Goal: Obtain resource: Obtain resource

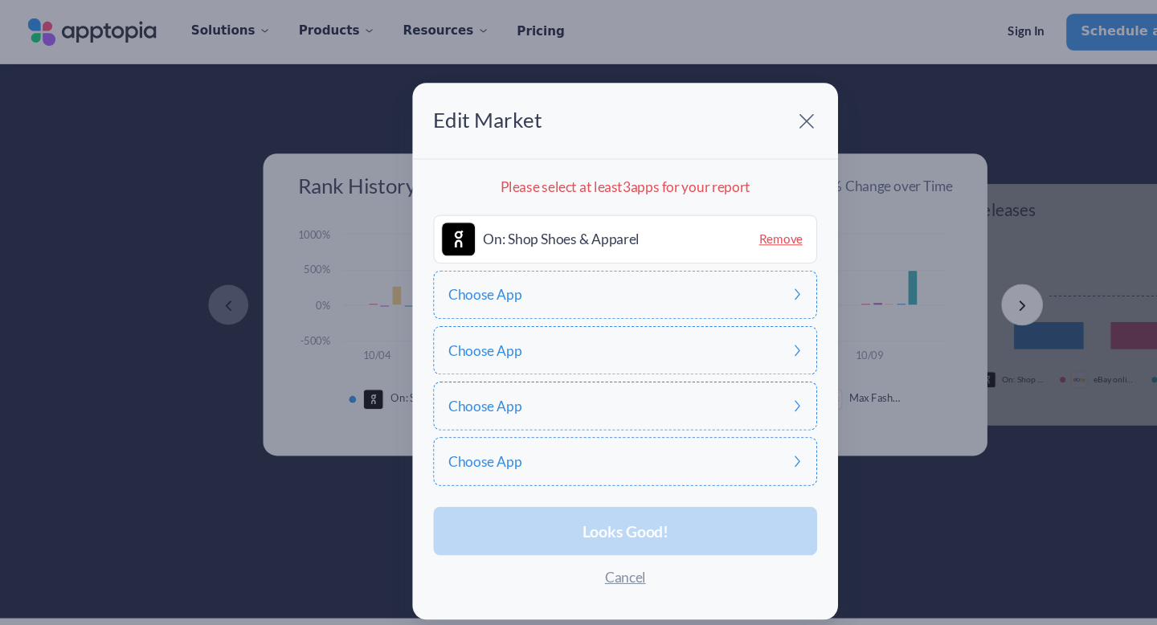
click at [599, 268] on div "Choose App" at bounding box center [578, 273] width 355 height 45
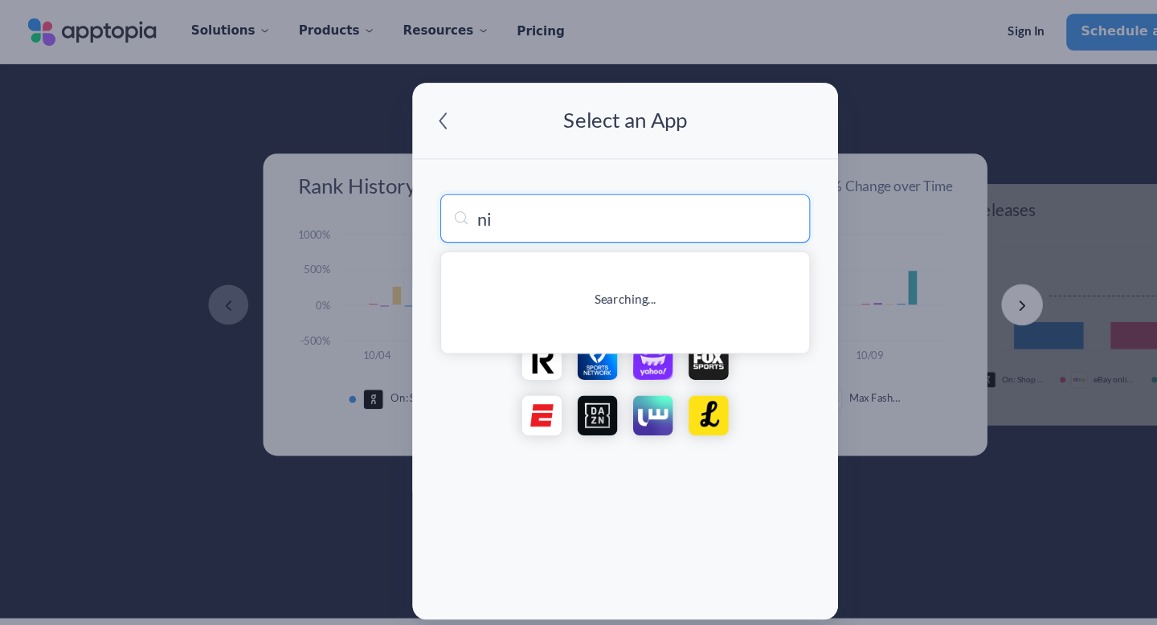
type input "nie"
type input "nielsenIQ Consumer Panel"
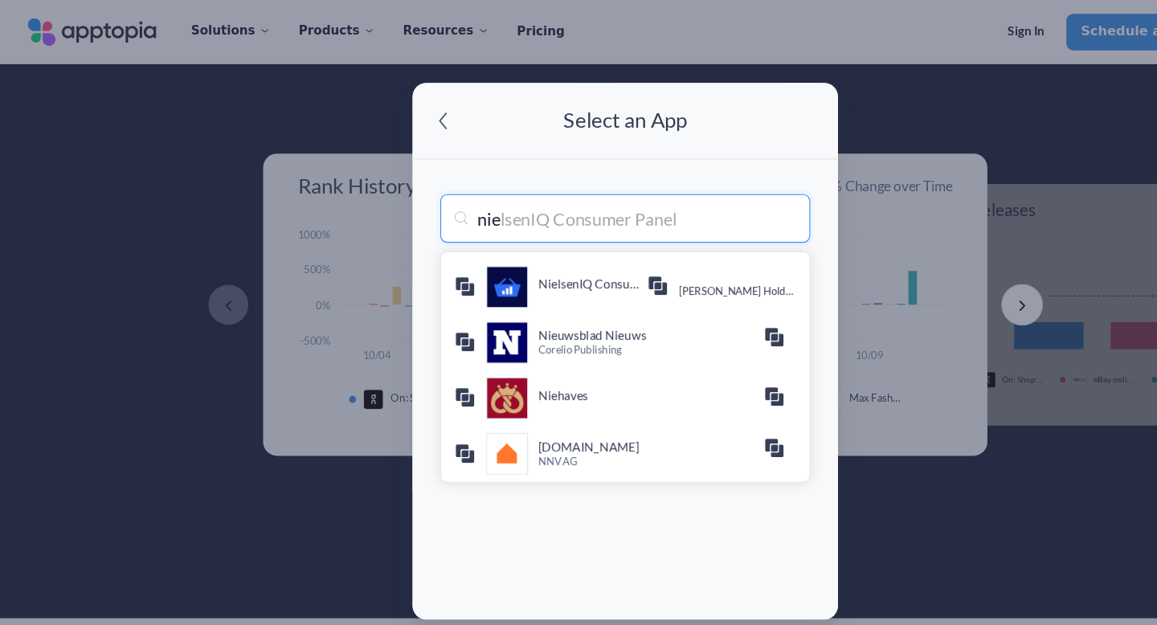
type input "ni"
type input "nike: Shoes, Apparel, Stories"
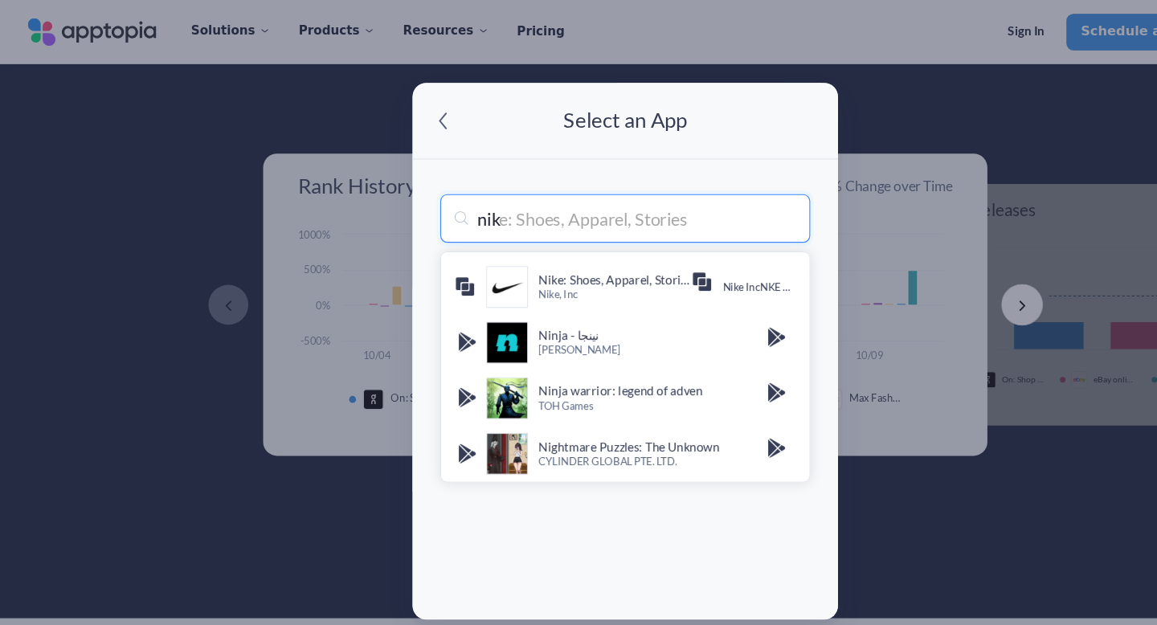
type input "nike"
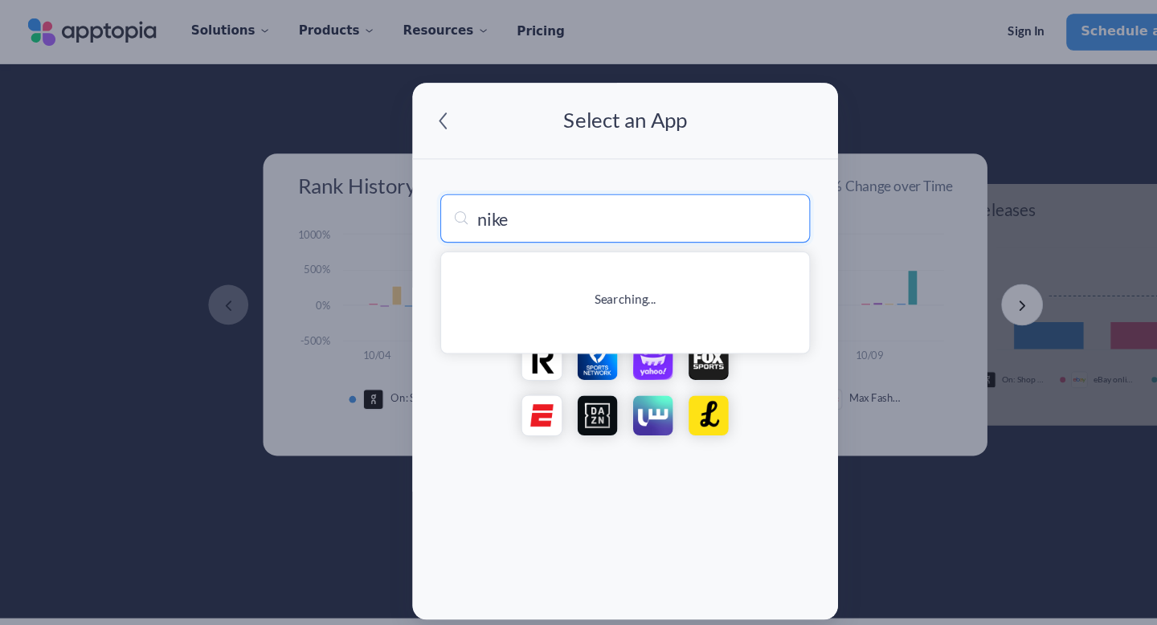
type input "nike: Shoes, Apparel, Stories"
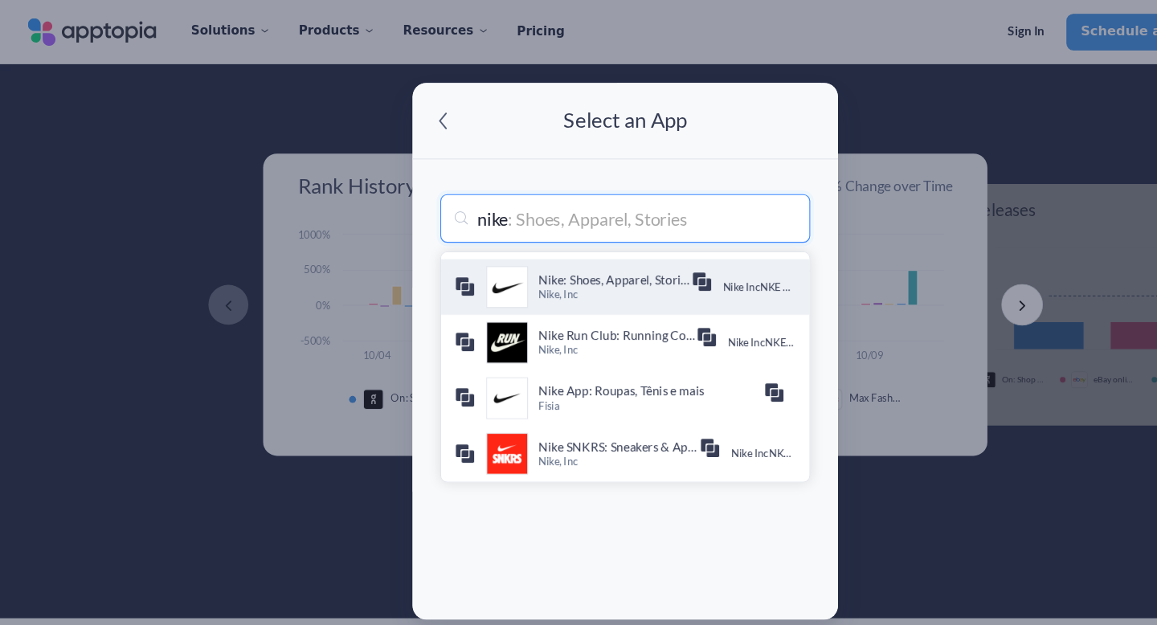
click at [594, 273] on p "Nike, Inc" at bounding box center [568, 274] width 141 height 14
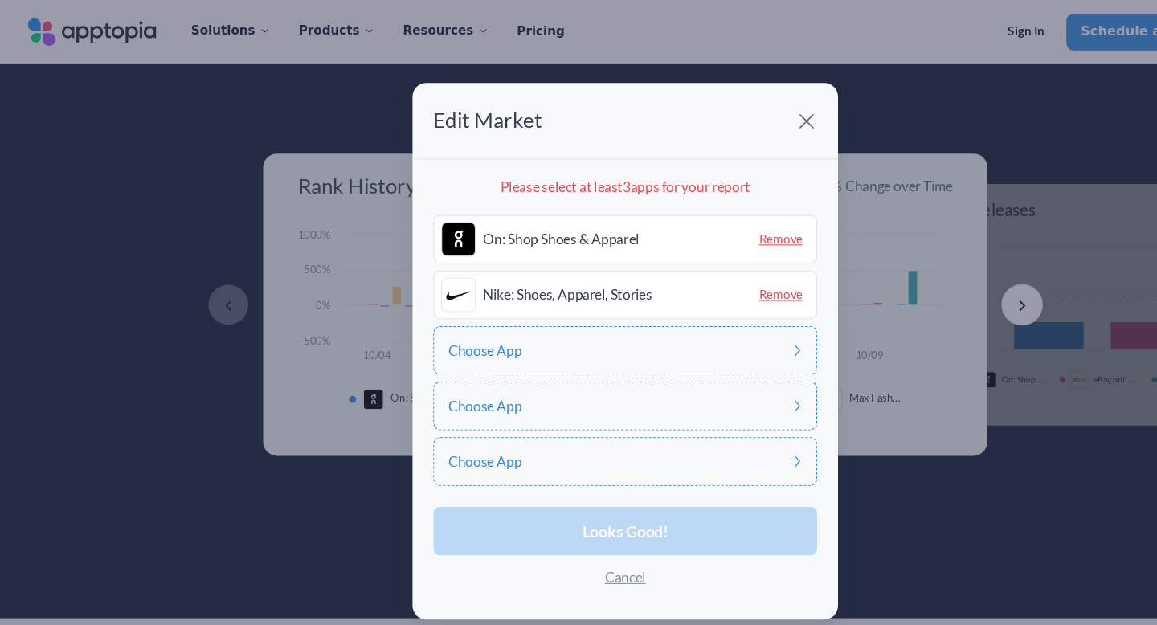
click at [560, 328] on div "Choose App" at bounding box center [578, 324] width 355 height 45
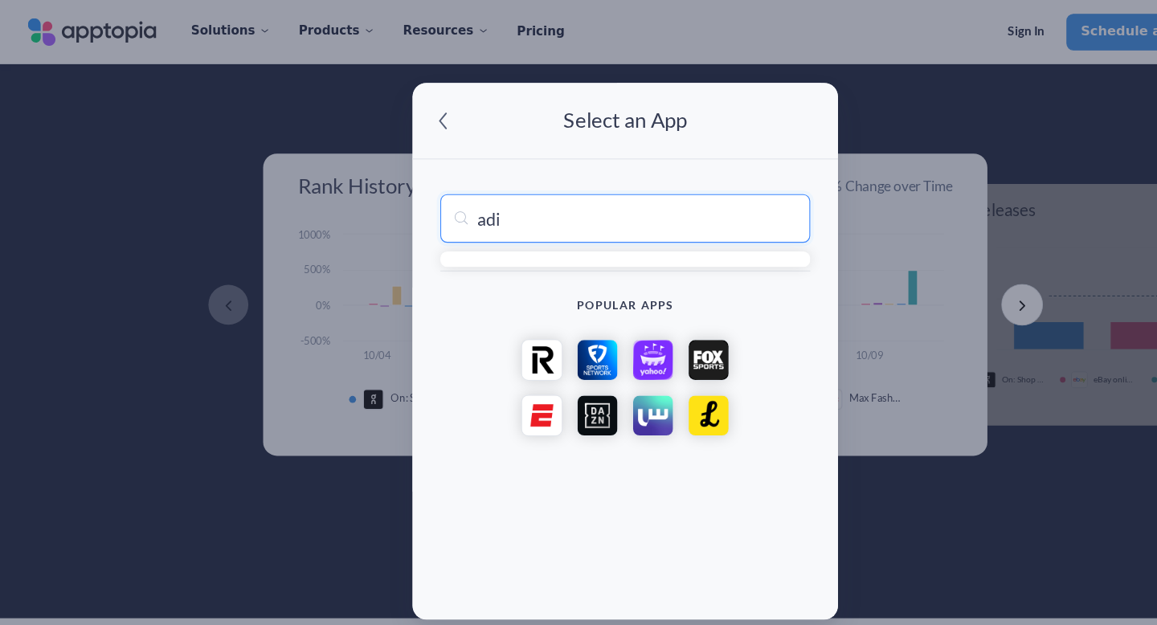
type input "adid"
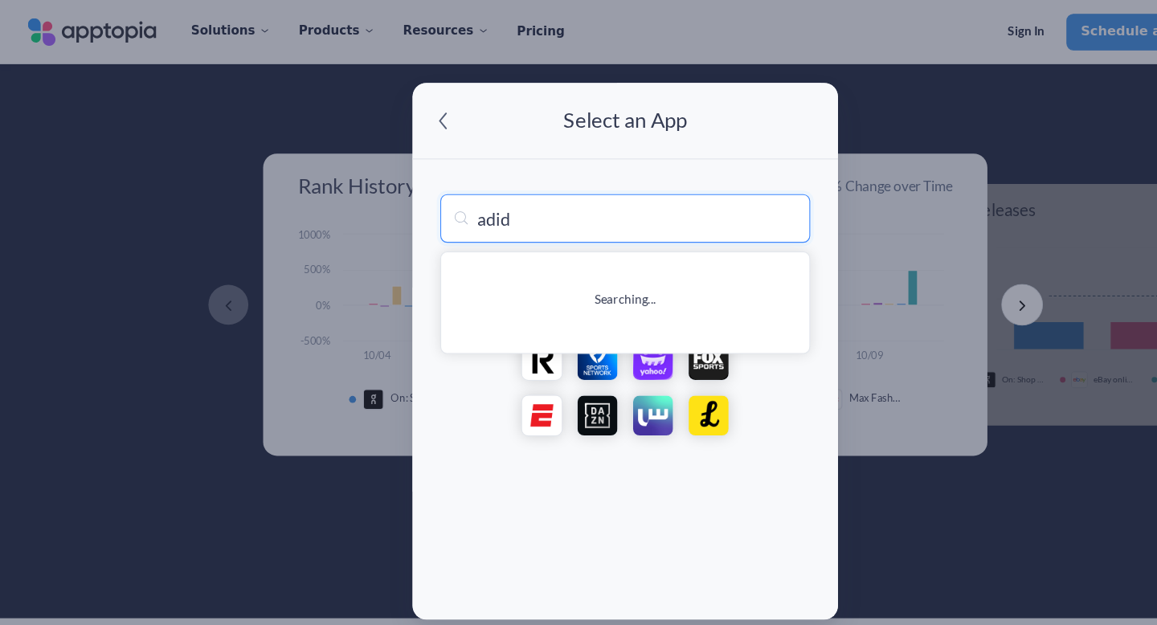
type input "adidas: Shop Shoes & Clothing"
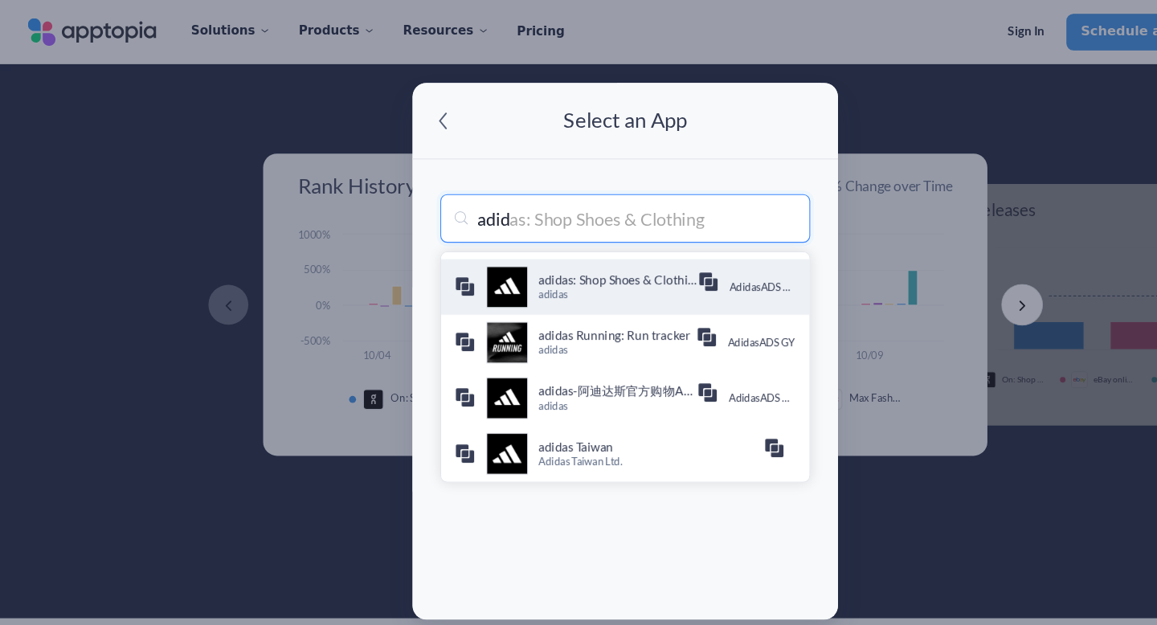
click at [576, 270] on p "adidas" at bounding box center [572, 274] width 148 height 14
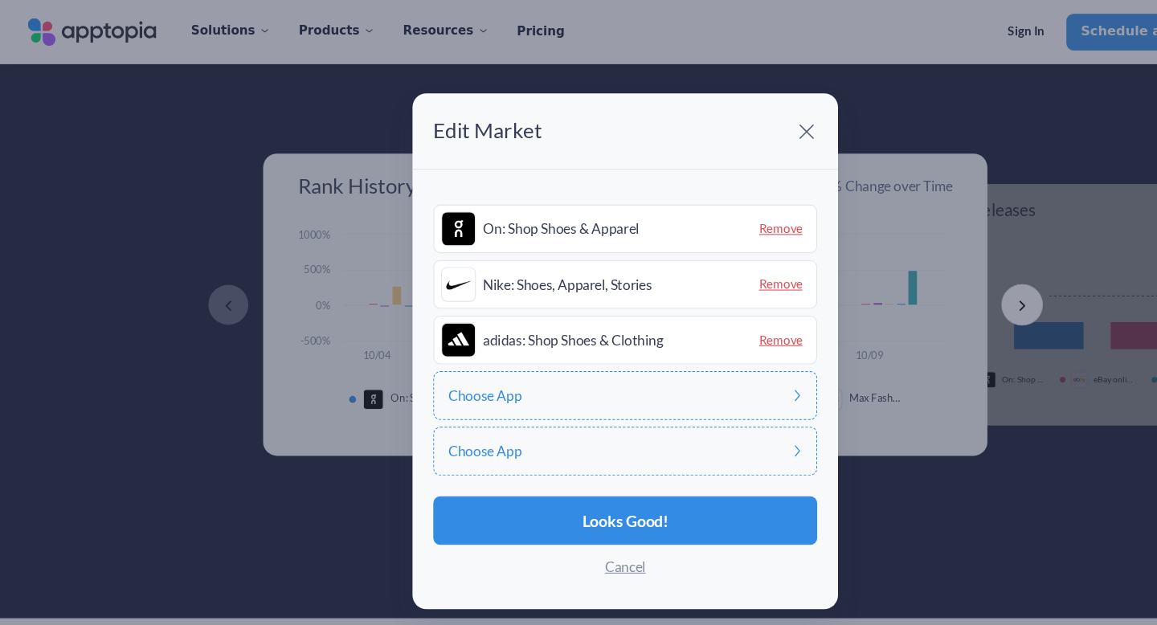
click at [519, 368] on div "Choose App" at bounding box center [578, 366] width 355 height 45
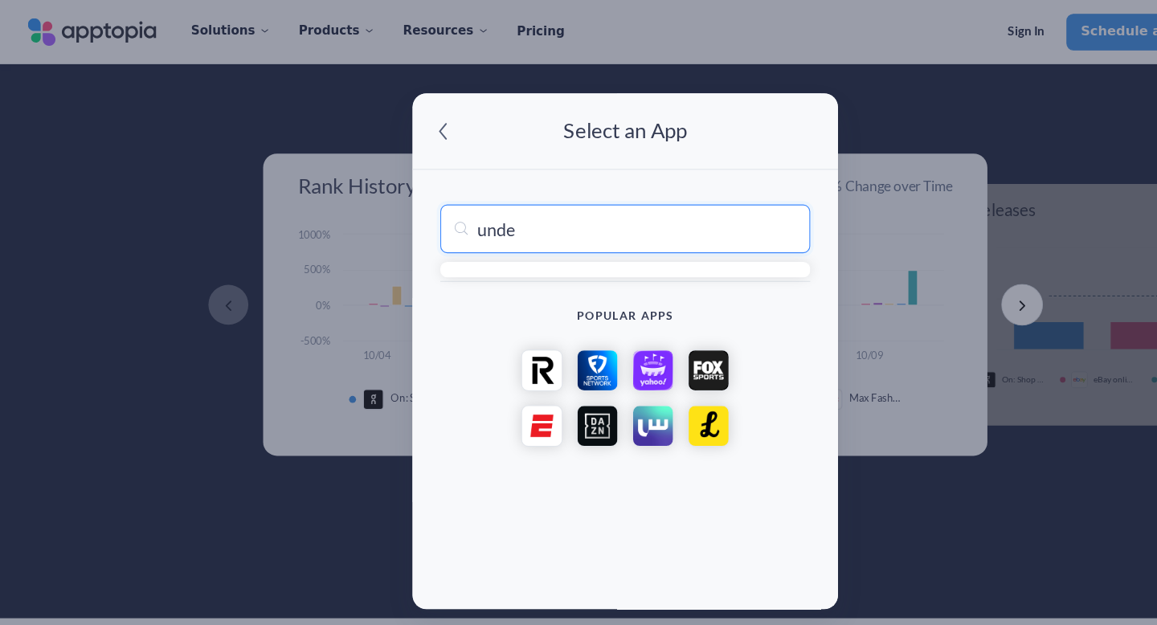
type input "under"
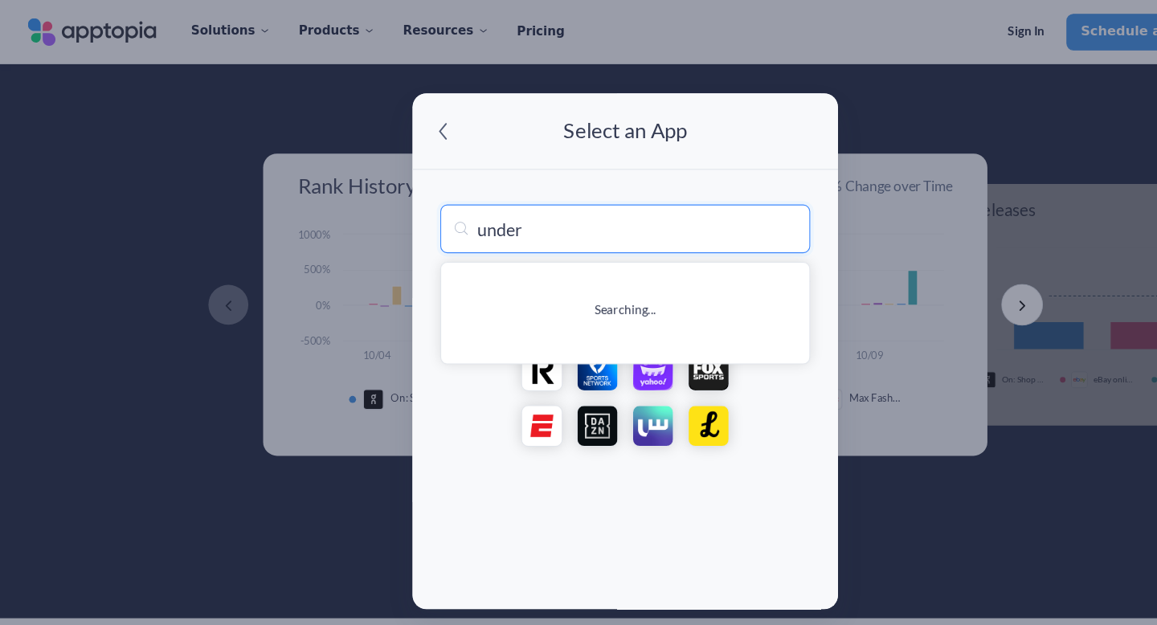
type input "underdog Sports"
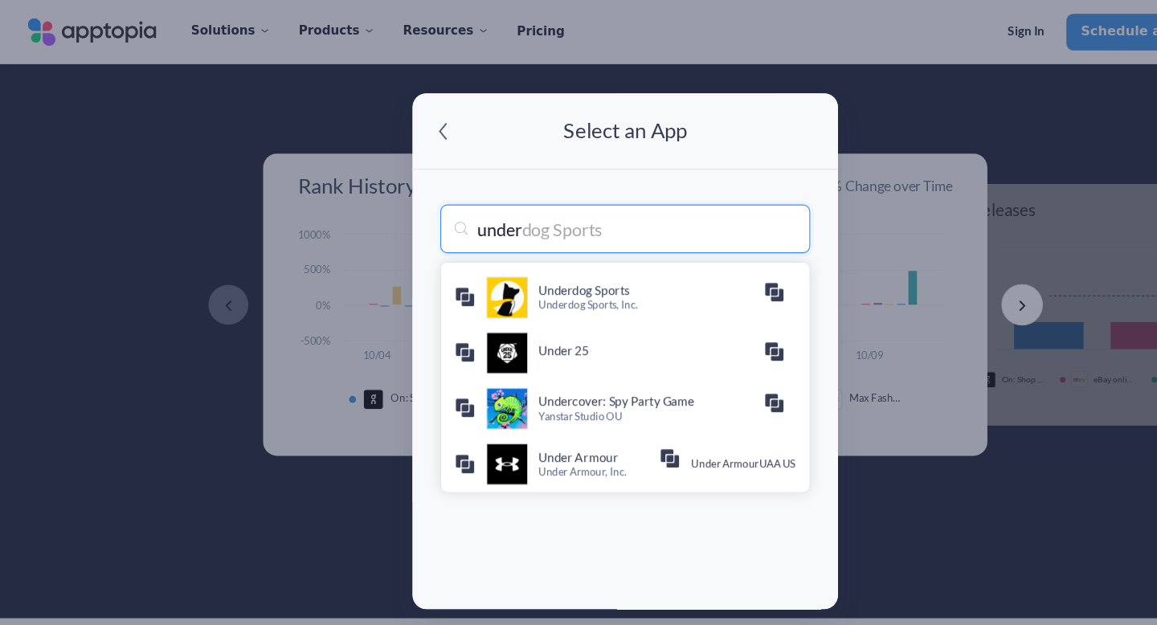
type input "under"
click at [567, 442] on p "Under Armour, Inc." at bounding box center [554, 438] width 113 height 14
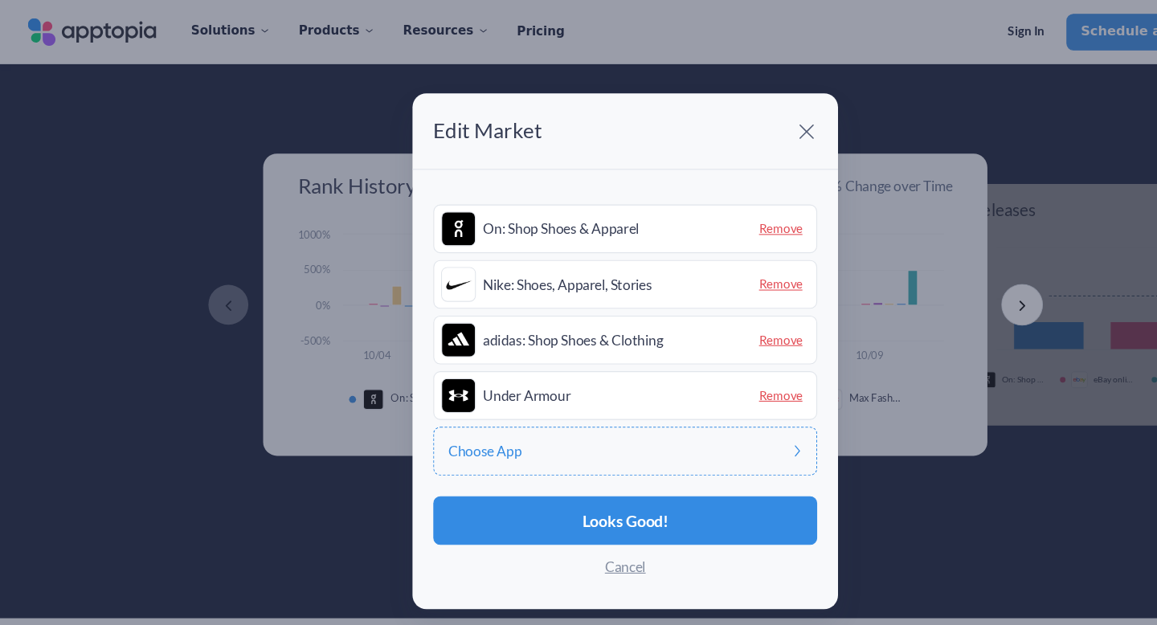
click at [538, 410] on div "Choose App" at bounding box center [578, 417] width 355 height 45
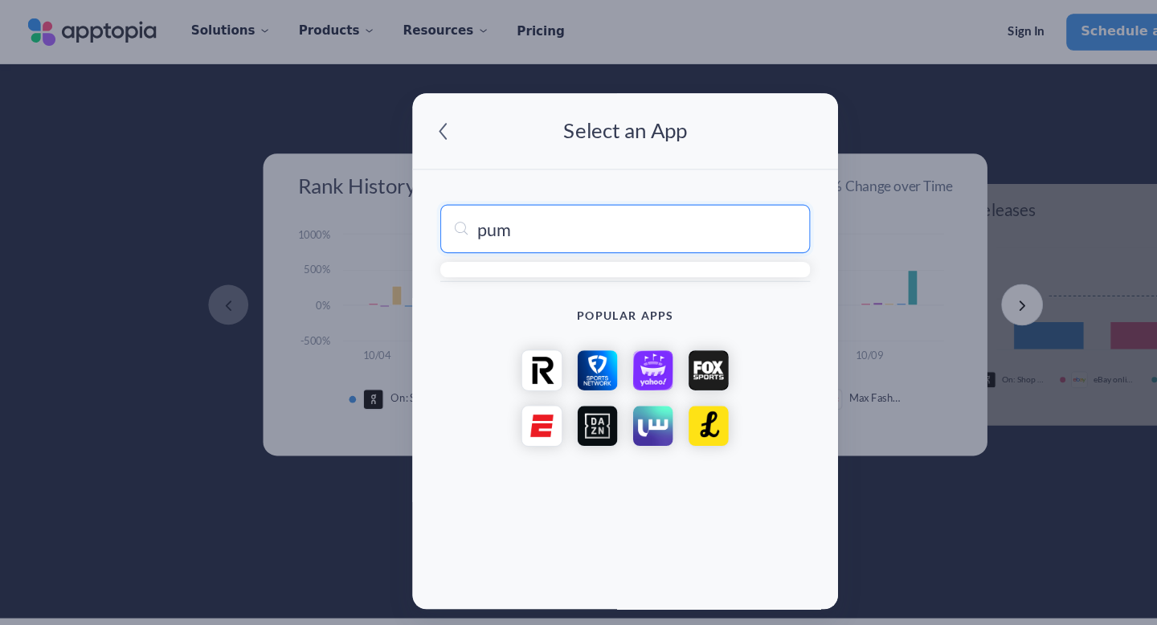
type input "puma"
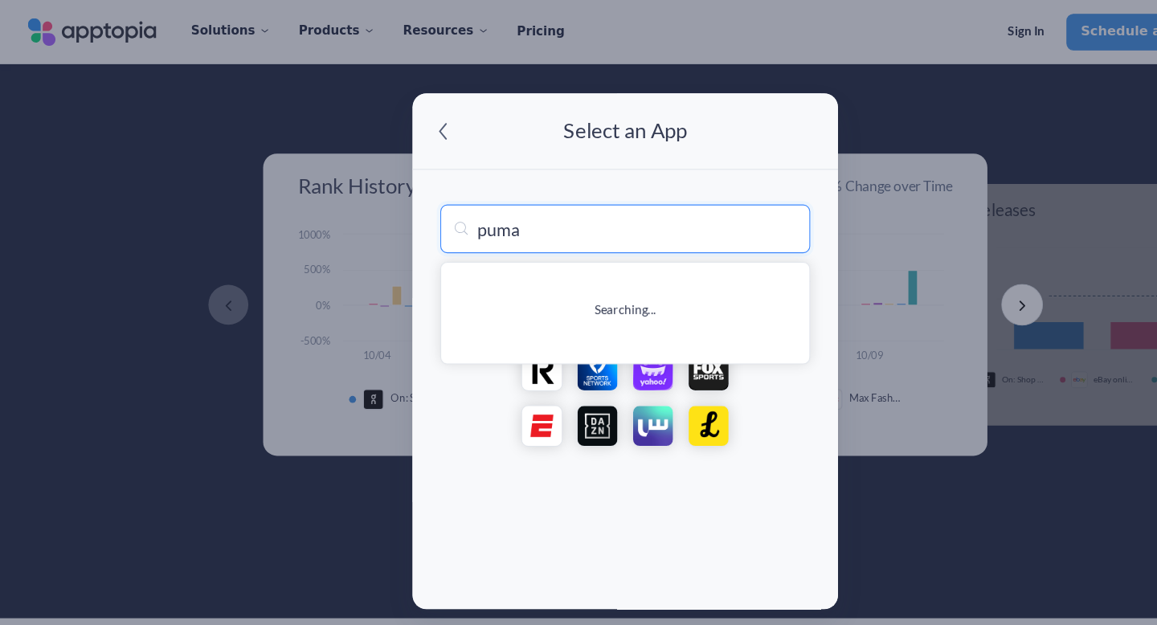
type input "puma | Clothes & Sneakers App"
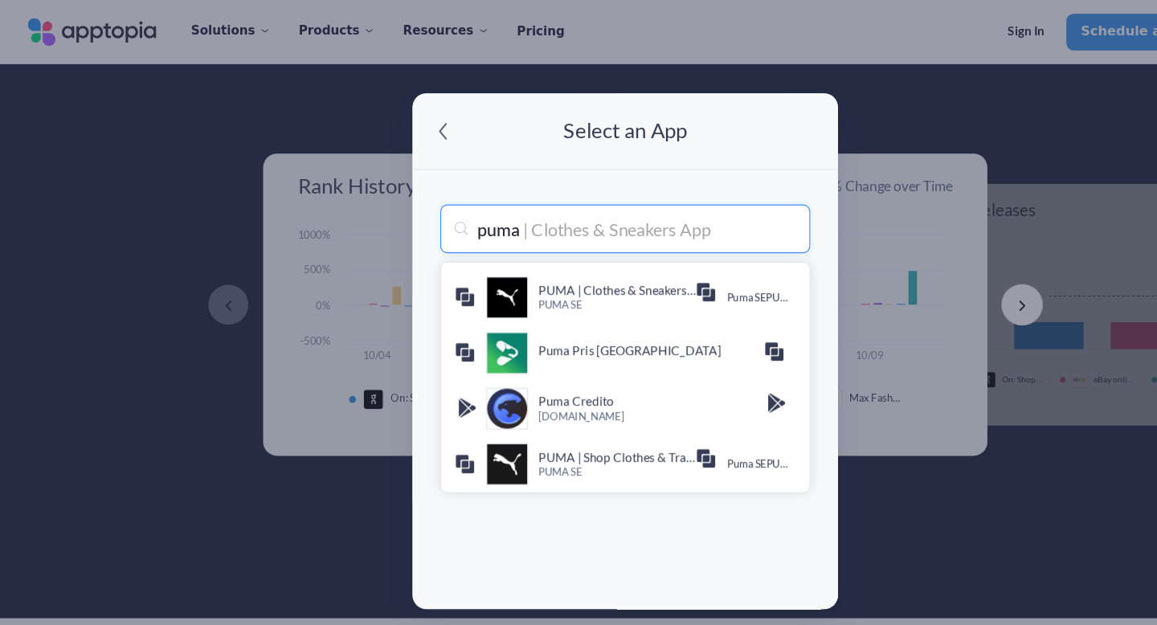
type input "pum"
type input "pumA | Clothes & Sneakers App"
type input "pu"
type input "puMA | Clothes & Sneakers App"
type input "p"
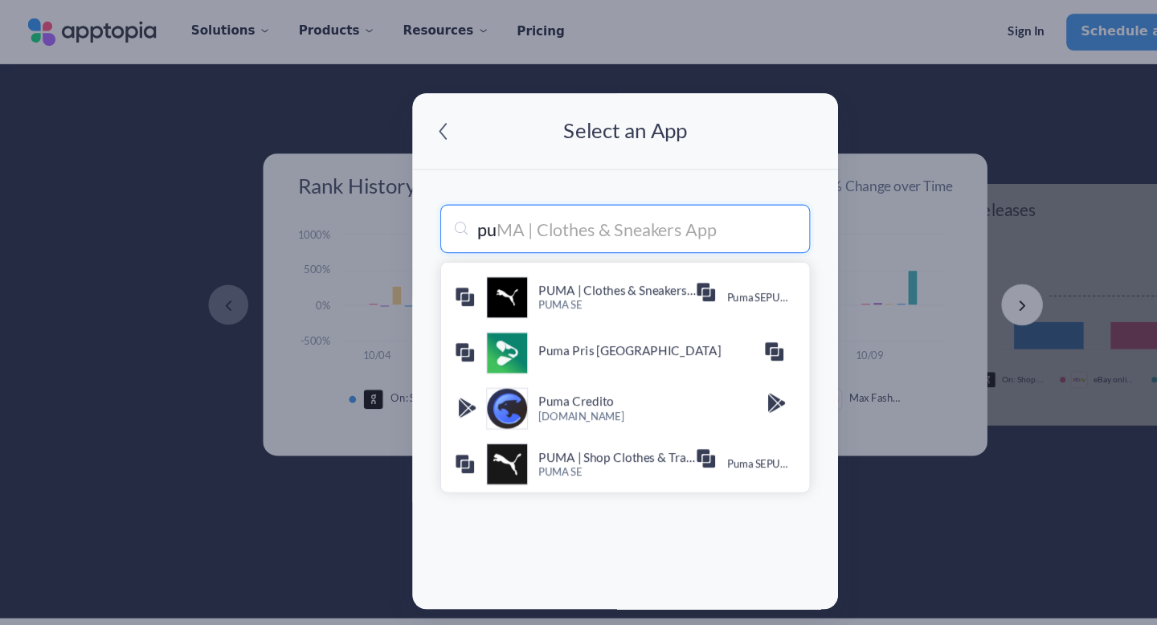
type input "pUMA | Clothes & Sneakers App"
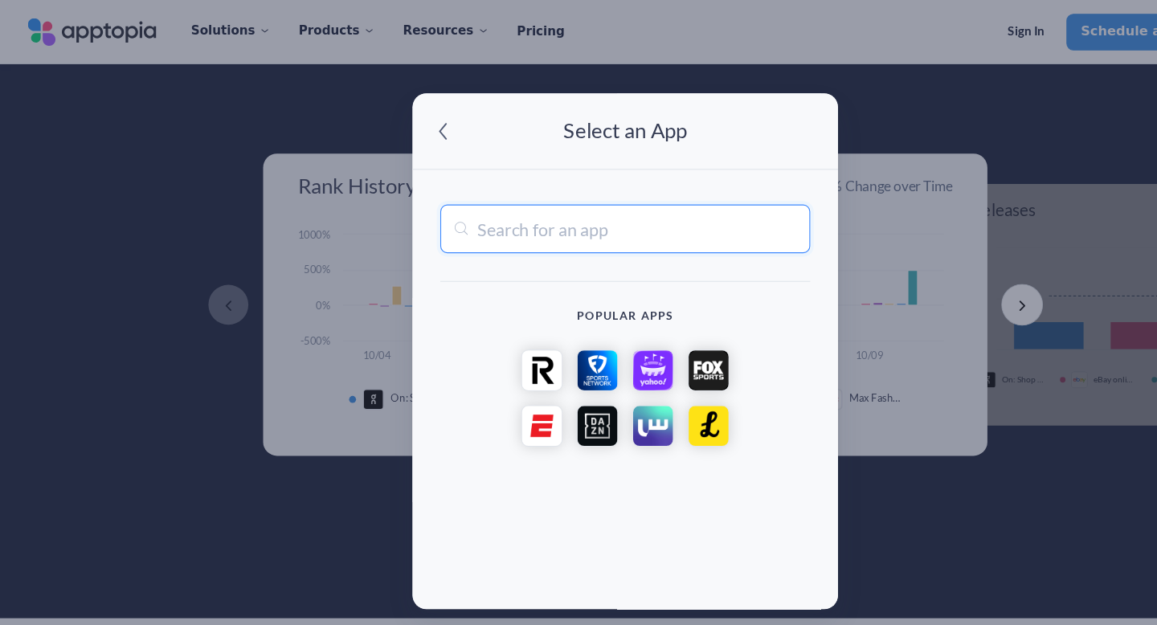
click at [401, 117] on span at bounding box center [410, 121] width 31 height 31
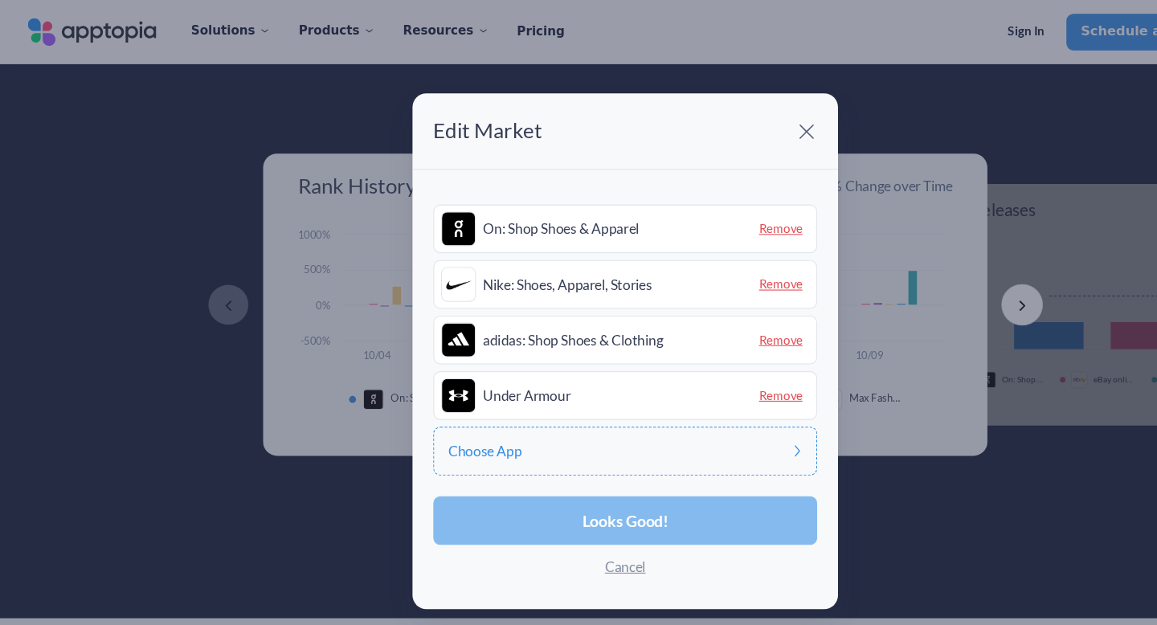
click at [591, 475] on span "Looks Good!" at bounding box center [579, 482] width 80 height 14
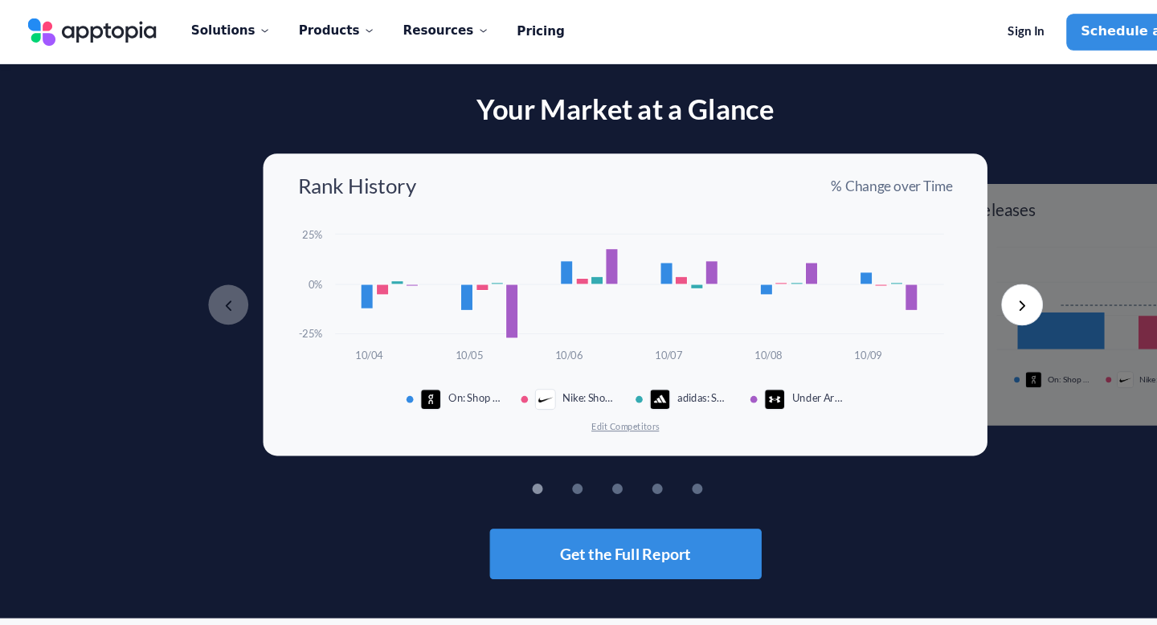
click at [944, 284] on button "Next" at bounding box center [946, 282] width 39 height 39
